Goal: Answer question/provide support

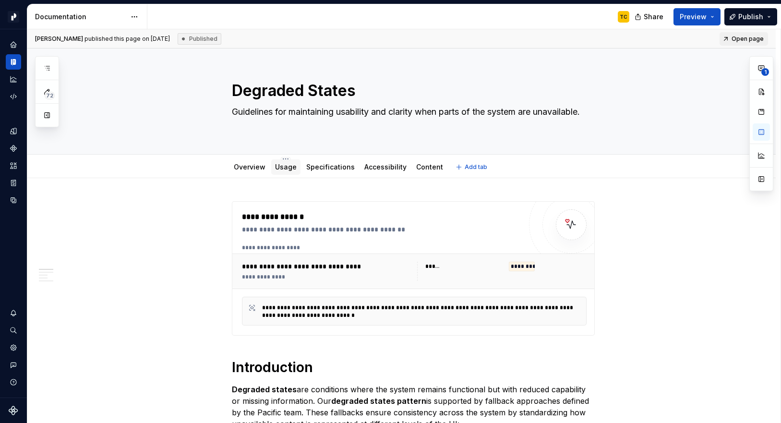
click at [288, 170] on link "Usage" at bounding box center [286, 167] width 22 height 8
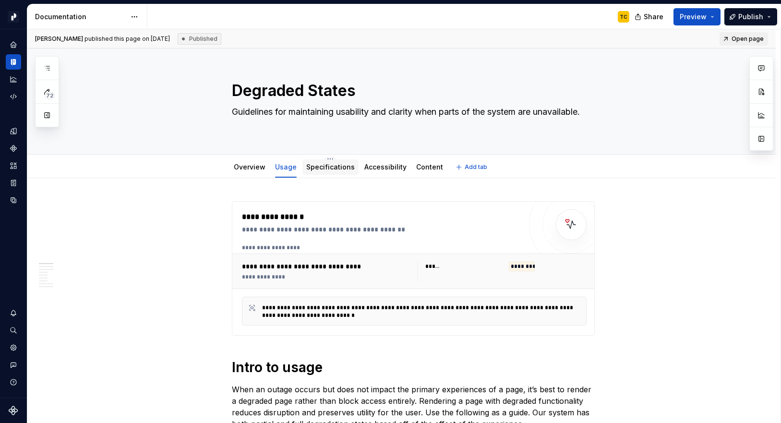
click at [319, 164] on link "Specifications" at bounding box center [330, 167] width 48 height 8
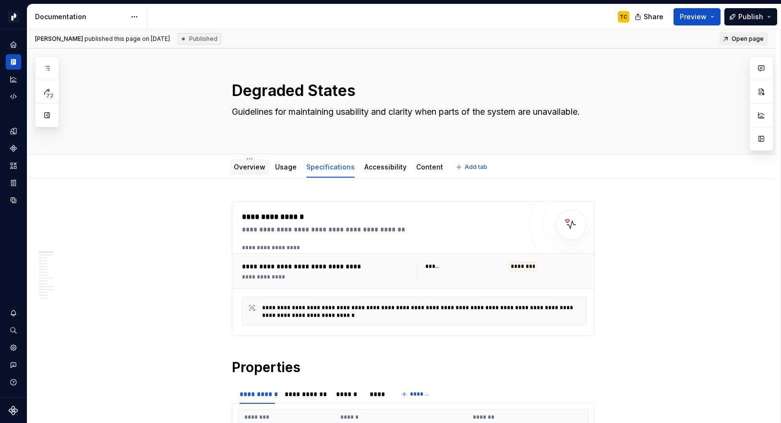
click at [249, 171] on div "Overview" at bounding box center [250, 167] width 32 height 10
click at [243, 171] on div "Overview" at bounding box center [250, 167] width 32 height 10
click at [241, 168] on link "Overview" at bounding box center [250, 167] width 32 height 8
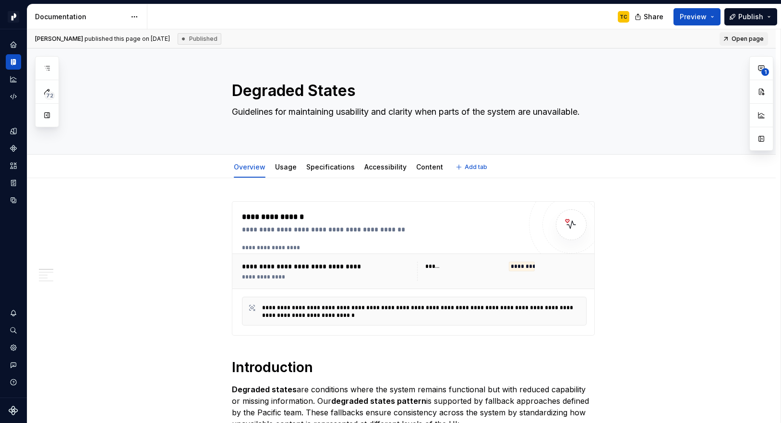
type textarea "*"
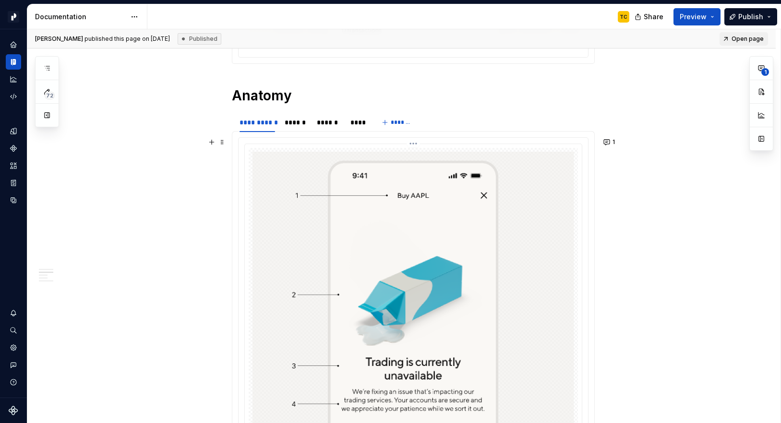
scroll to position [963, 0]
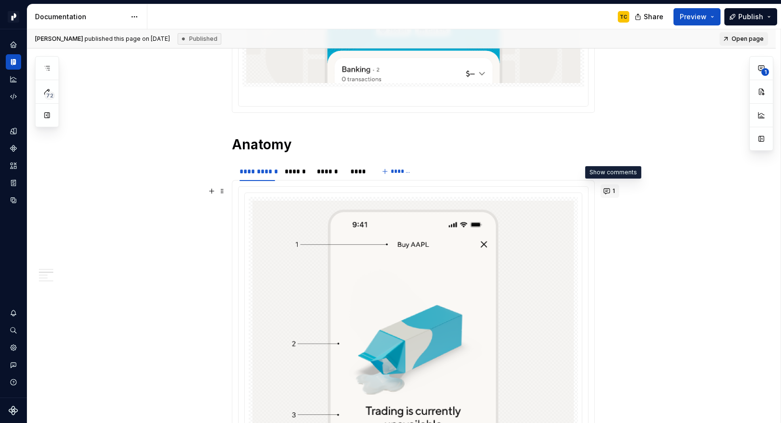
click at [610, 190] on button "1" at bounding box center [609, 190] width 19 height 13
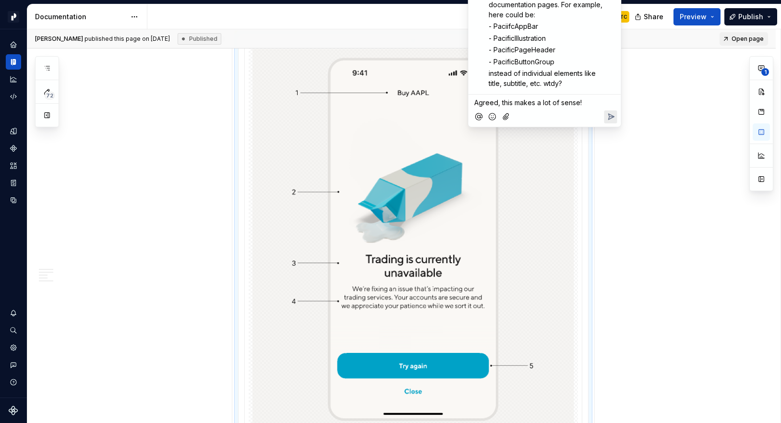
scroll to position [1092, 0]
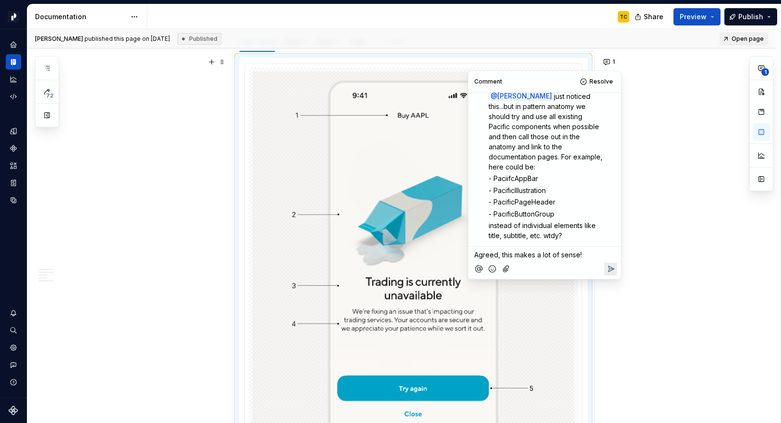
click at [597, 254] on p "Agreed, this makes a lot of sense!" at bounding box center [544, 254] width 141 height 10
click at [556, 262] on p "Agreed, this makes a lot of sense! Let me update it for this" at bounding box center [544, 259] width 141 height 20
click at [607, 276] on icon "Reply" at bounding box center [610, 279] width 10 height 10
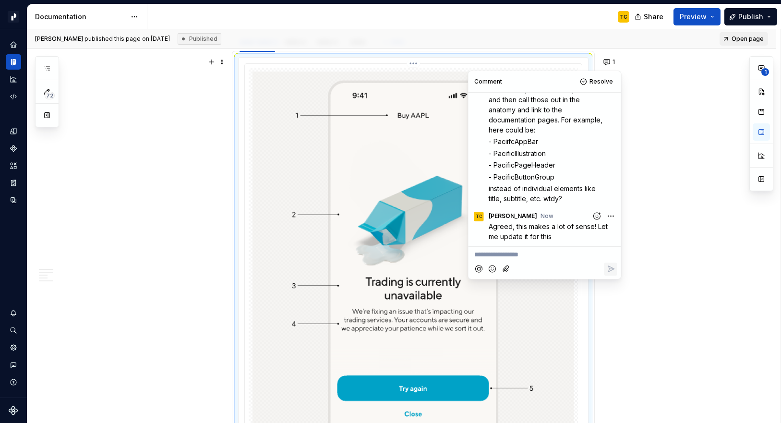
click at [514, 357] on img at bounding box center [412, 261] width 321 height 380
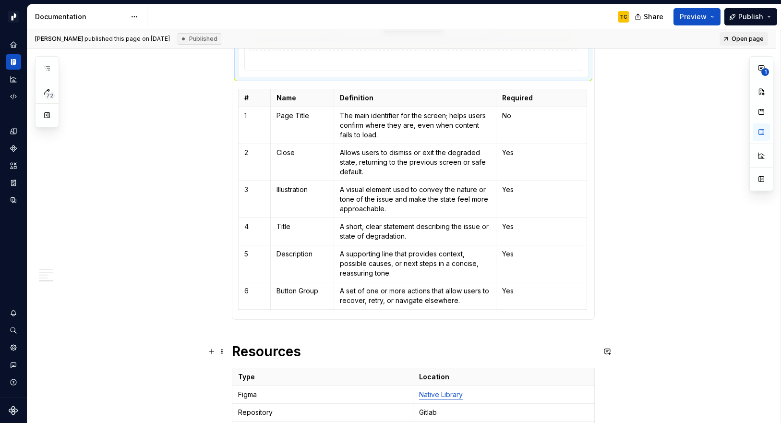
scroll to position [1492, 0]
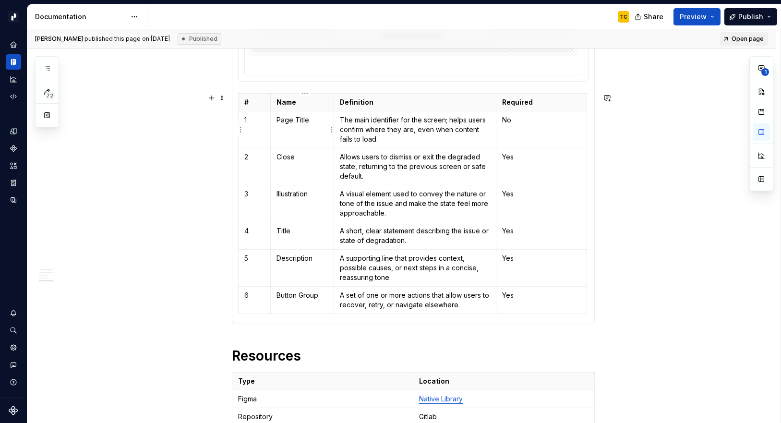
click at [297, 118] on p "Page Title" at bounding box center [301, 120] width 51 height 10
click at [288, 118] on p "Page Title" at bounding box center [301, 120] width 51 height 10
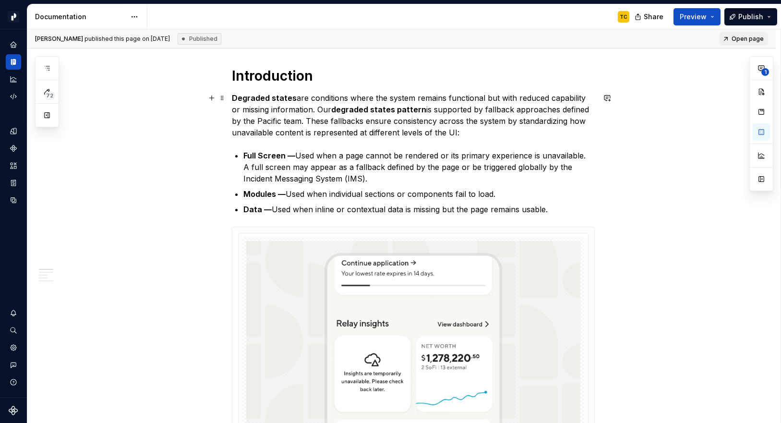
scroll to position [0, 0]
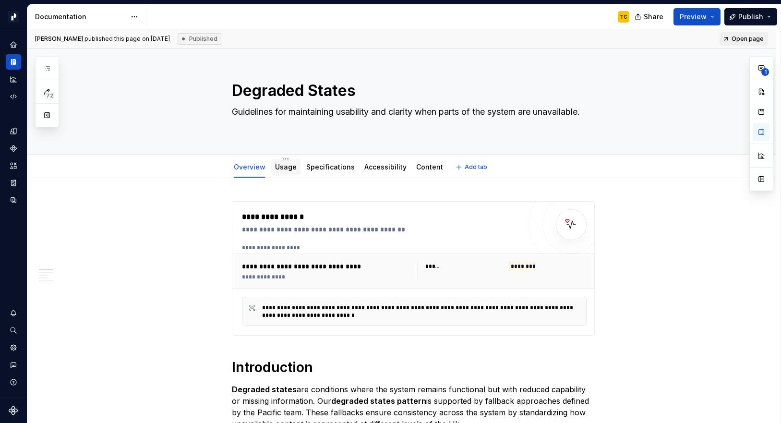
click at [287, 173] on div "Usage" at bounding box center [285, 166] width 29 height 15
click at [285, 170] on link "Usage" at bounding box center [286, 167] width 22 height 8
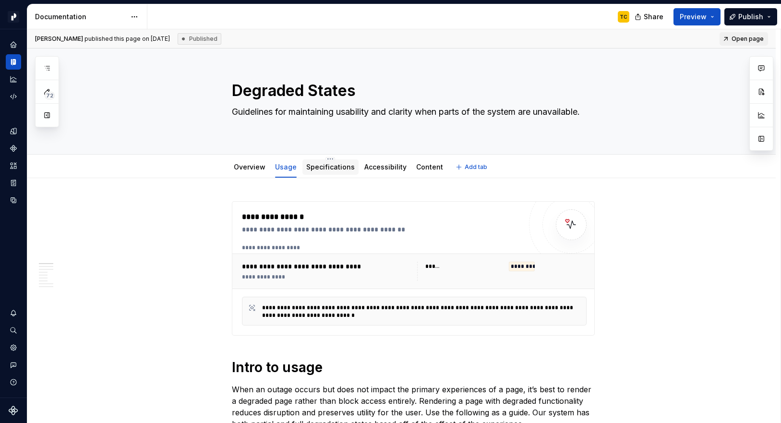
click at [332, 169] on link "Specifications" at bounding box center [330, 167] width 48 height 8
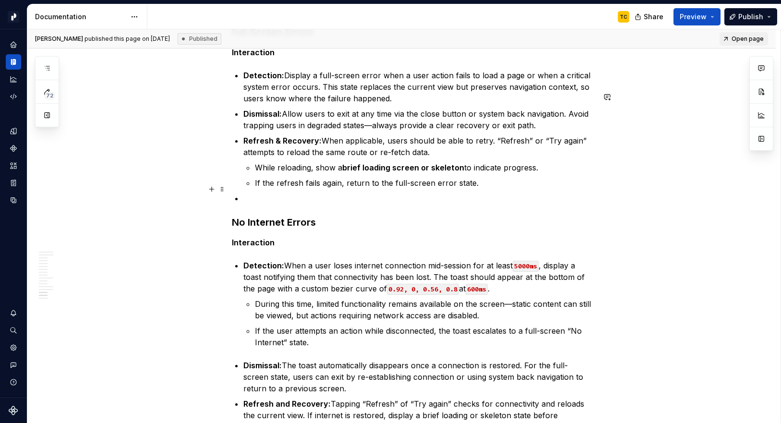
scroll to position [2711, 0]
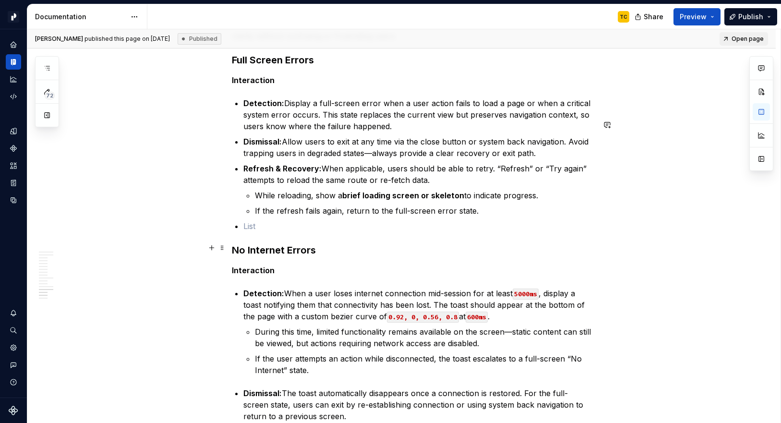
click at [254, 232] on p at bounding box center [418, 226] width 351 height 12
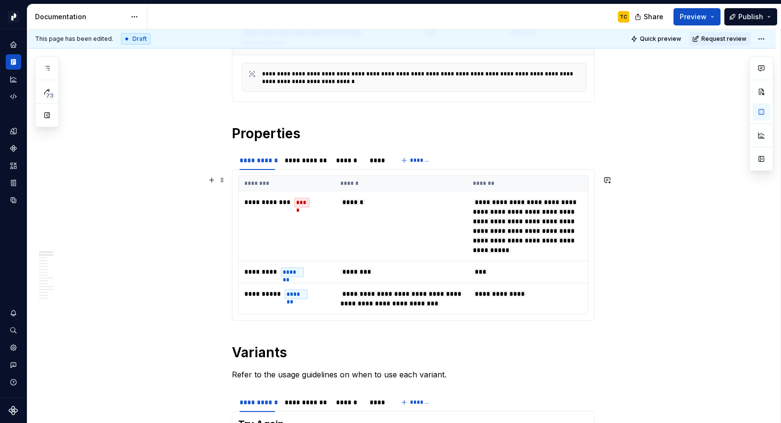
scroll to position [0, 0]
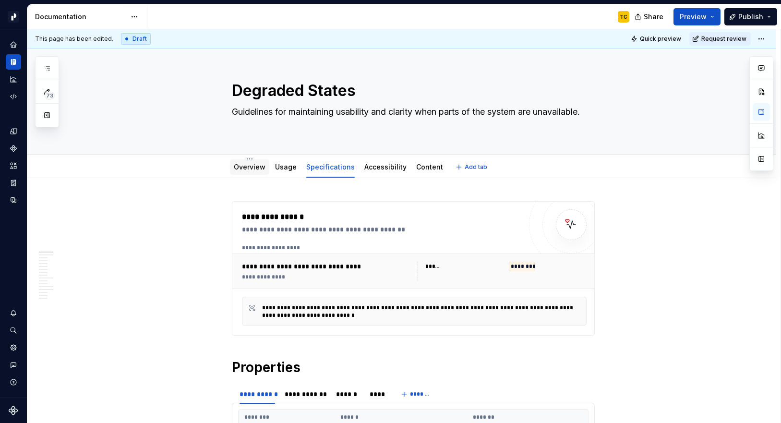
click at [253, 172] on div "Overview" at bounding box center [250, 167] width 32 height 12
type textarea "*"
